Goal: Task Accomplishment & Management: Complete application form

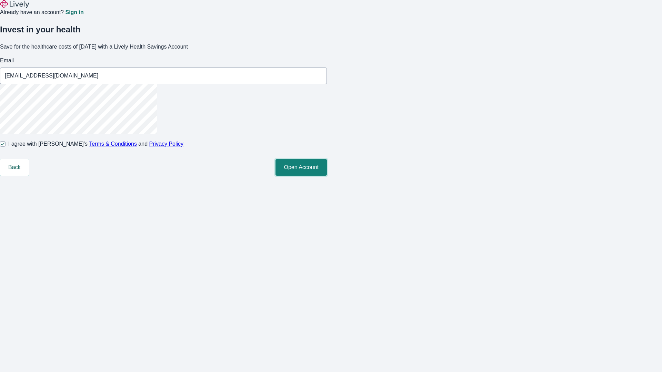
click at [327, 176] on button "Open Account" at bounding box center [300, 167] width 51 height 17
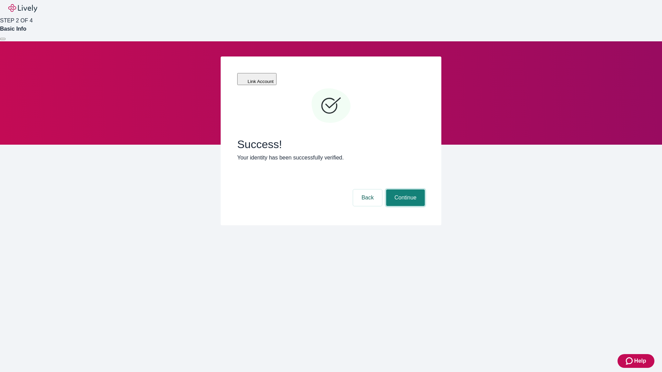
click at [404, 190] on button "Continue" at bounding box center [405, 198] width 39 height 17
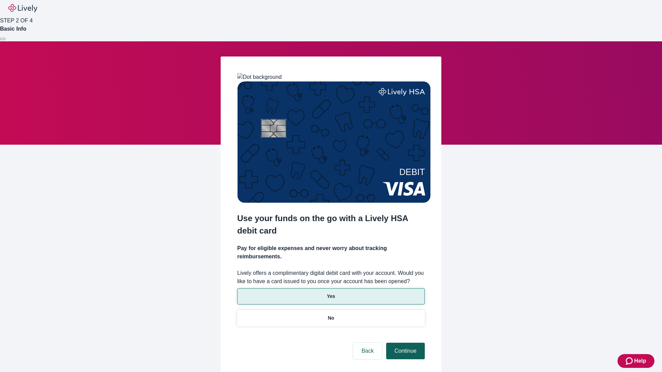
click at [331, 315] on p "No" at bounding box center [331, 318] width 7 height 7
click at [404, 343] on button "Continue" at bounding box center [405, 351] width 39 height 17
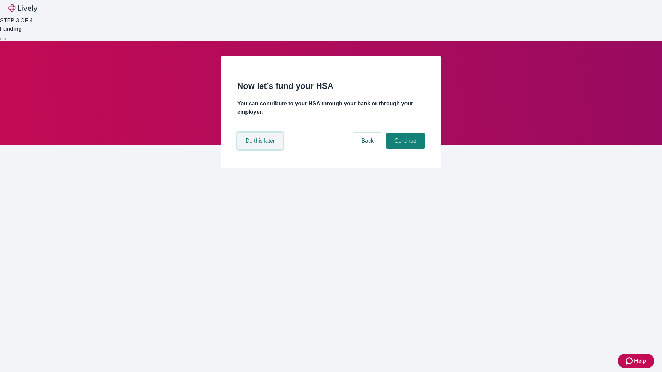
click at [261, 149] on button "Do this later" at bounding box center [260, 141] width 46 height 17
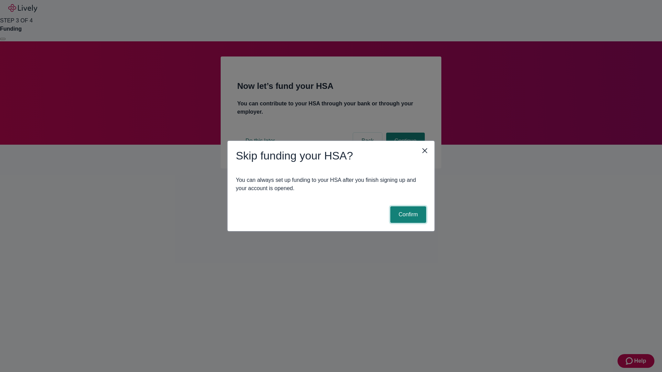
click at [407, 215] on button "Confirm" at bounding box center [408, 215] width 36 height 17
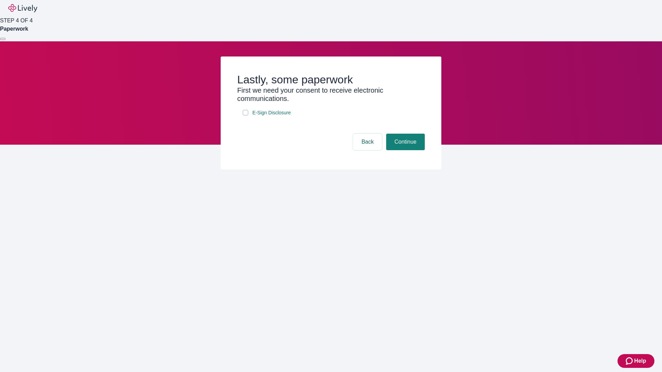
click at [245, 115] on input "E-Sign Disclosure" at bounding box center [246, 113] width 6 height 6
checkbox input "true"
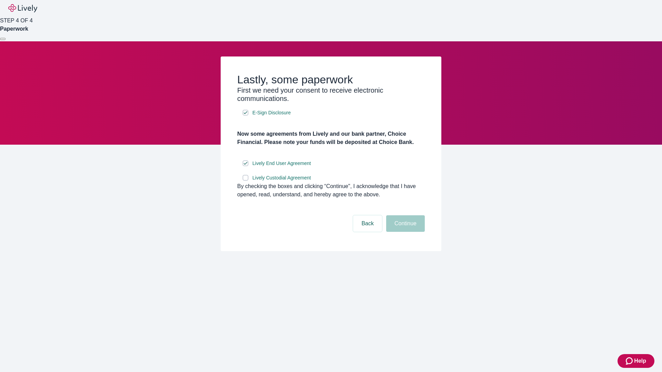
click at [245, 181] on input "Lively Custodial Agreement" at bounding box center [246, 178] width 6 height 6
checkbox input "true"
click at [404, 232] on button "Continue" at bounding box center [405, 223] width 39 height 17
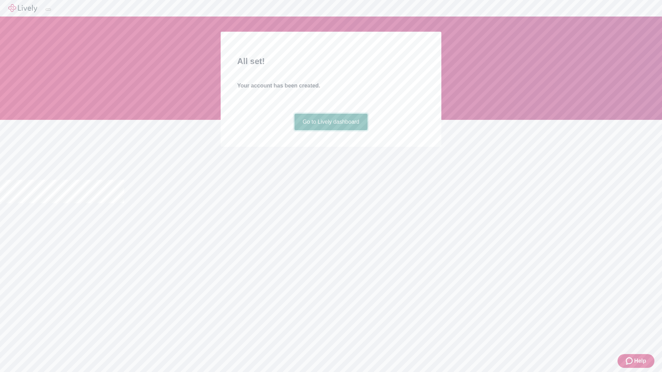
click at [331, 130] on link "Go to Lively dashboard" at bounding box center [330, 122] width 73 height 17
